Goal: Task Accomplishment & Management: Manage account settings

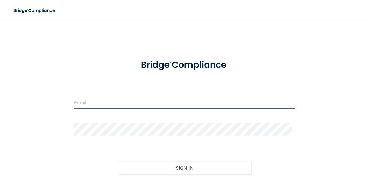
click at [104, 102] on input "email" at bounding box center [184, 102] width 221 height 13
type input "[EMAIL_ADDRESS][DOMAIN_NAME]"
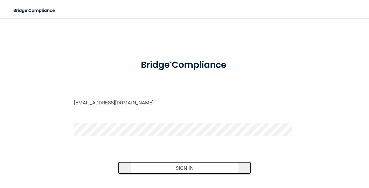
click at [181, 169] on button "Sign In" at bounding box center [184, 168] width 133 height 13
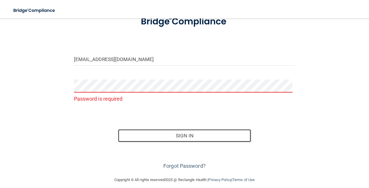
scroll to position [49, 0]
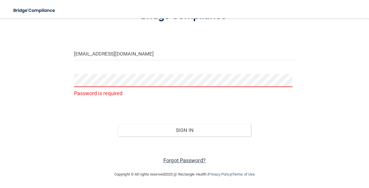
click at [193, 159] on link "Forgot Password?" at bounding box center [184, 161] width 42 height 6
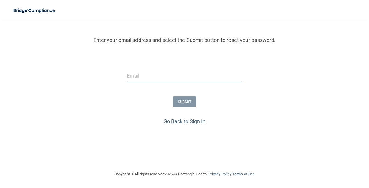
click at [155, 79] on input "email" at bounding box center [184, 76] width 115 height 13
type input "[EMAIL_ADDRESS][DOMAIN_NAME]"
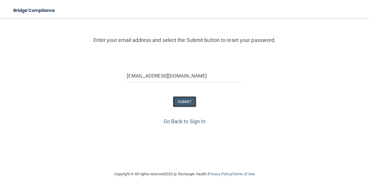
click at [181, 101] on button "SUBMIT" at bounding box center [184, 102] width 23 height 11
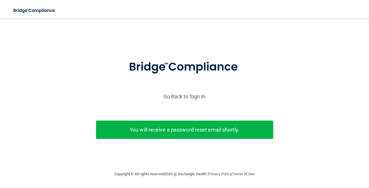
scroll to position [38, 0]
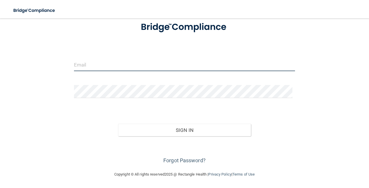
click at [91, 65] on input "email" at bounding box center [184, 64] width 221 height 13
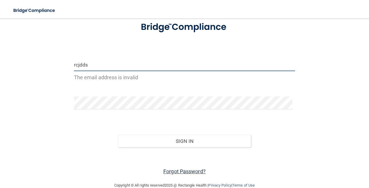
type input "rcjdds"
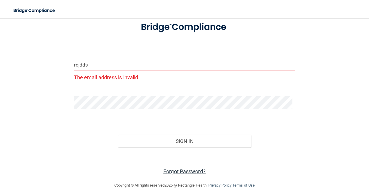
click at [174, 173] on link "Forgot Password?" at bounding box center [184, 172] width 42 height 6
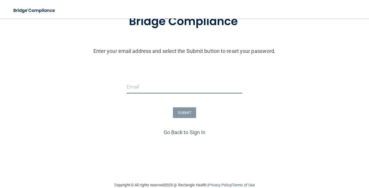
click at [150, 88] on input "email" at bounding box center [184, 87] width 115 height 13
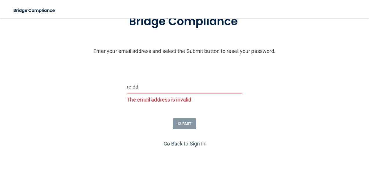
click at [139, 87] on input "rcjdd" at bounding box center [184, 87] width 115 height 13
click at [138, 87] on input "rcjdd" at bounding box center [184, 87] width 115 height 13
click at [137, 87] on input "rcjdd" at bounding box center [184, 87] width 115 height 13
click at [190, 84] on input "rcjdd" at bounding box center [184, 87] width 115 height 13
type input "rcjdds"
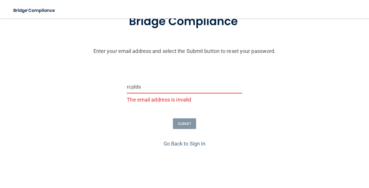
click at [216, 127] on div "SUBMIT" at bounding box center [185, 124] width 372 height 11
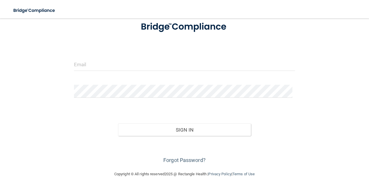
scroll to position [38, 0]
